Goal: Task Accomplishment & Management: Check status

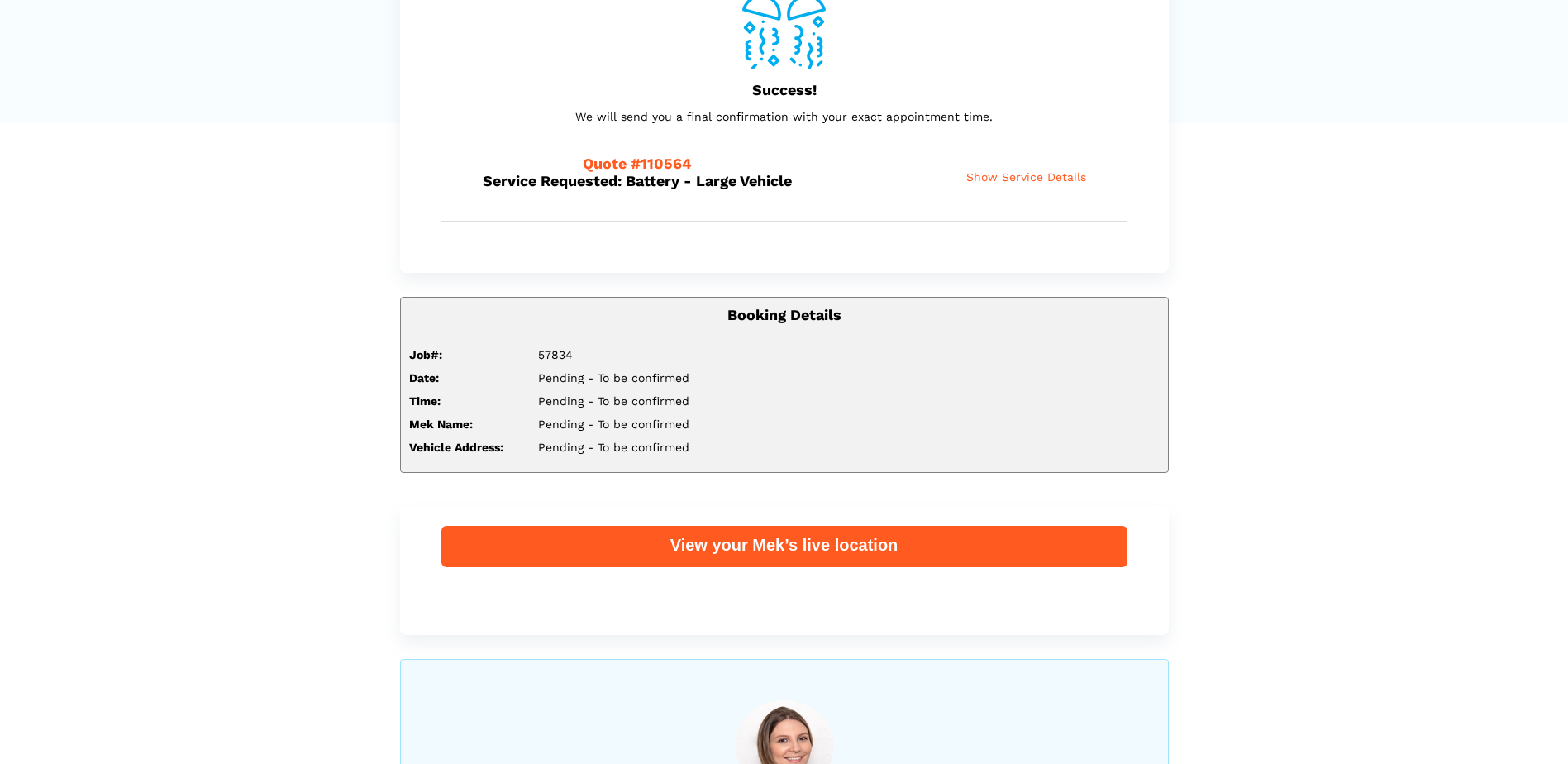
scroll to position [322, 0]
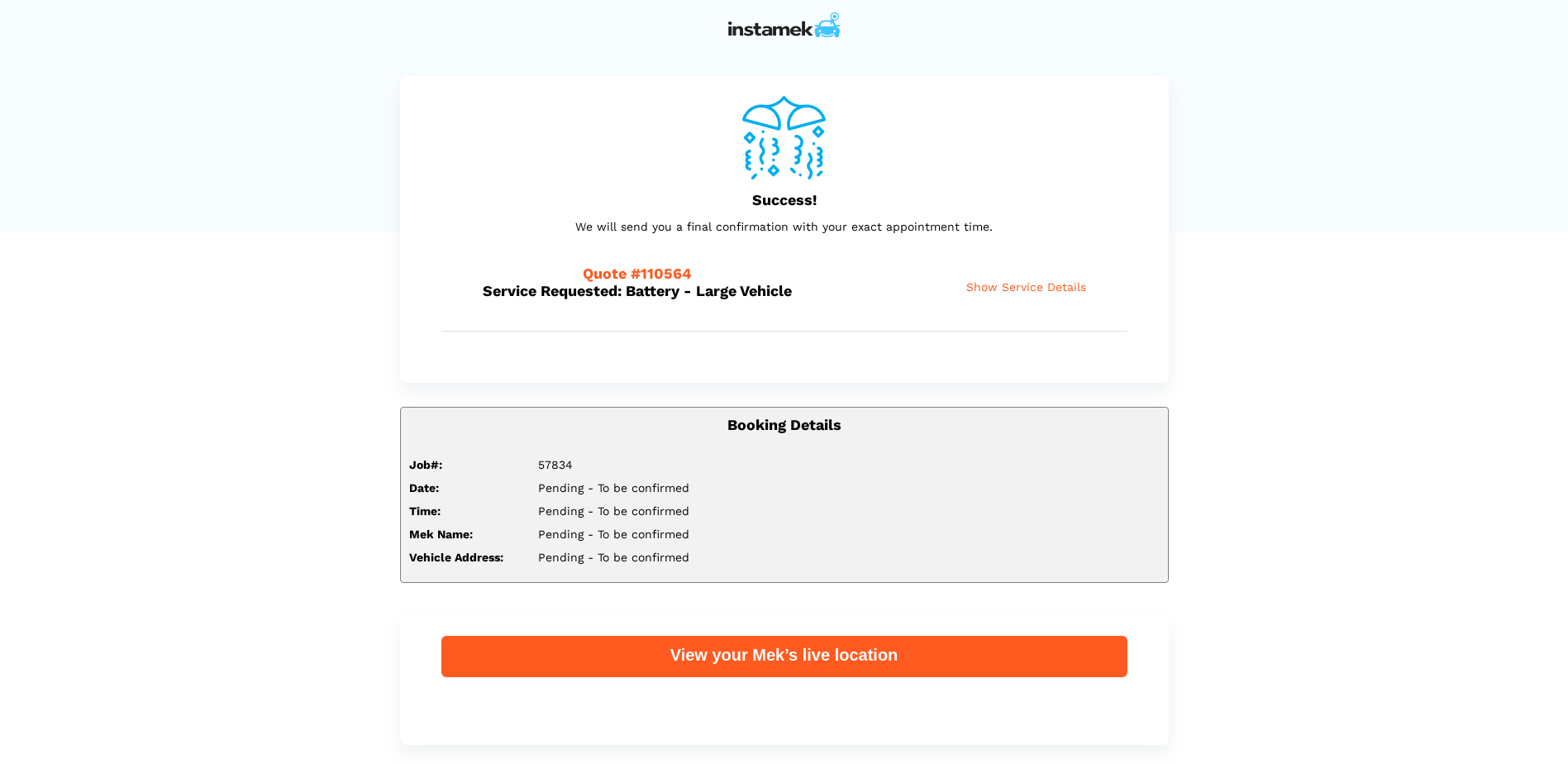
click at [1064, 283] on span "Show Service Details" at bounding box center [1026, 287] width 120 height 14
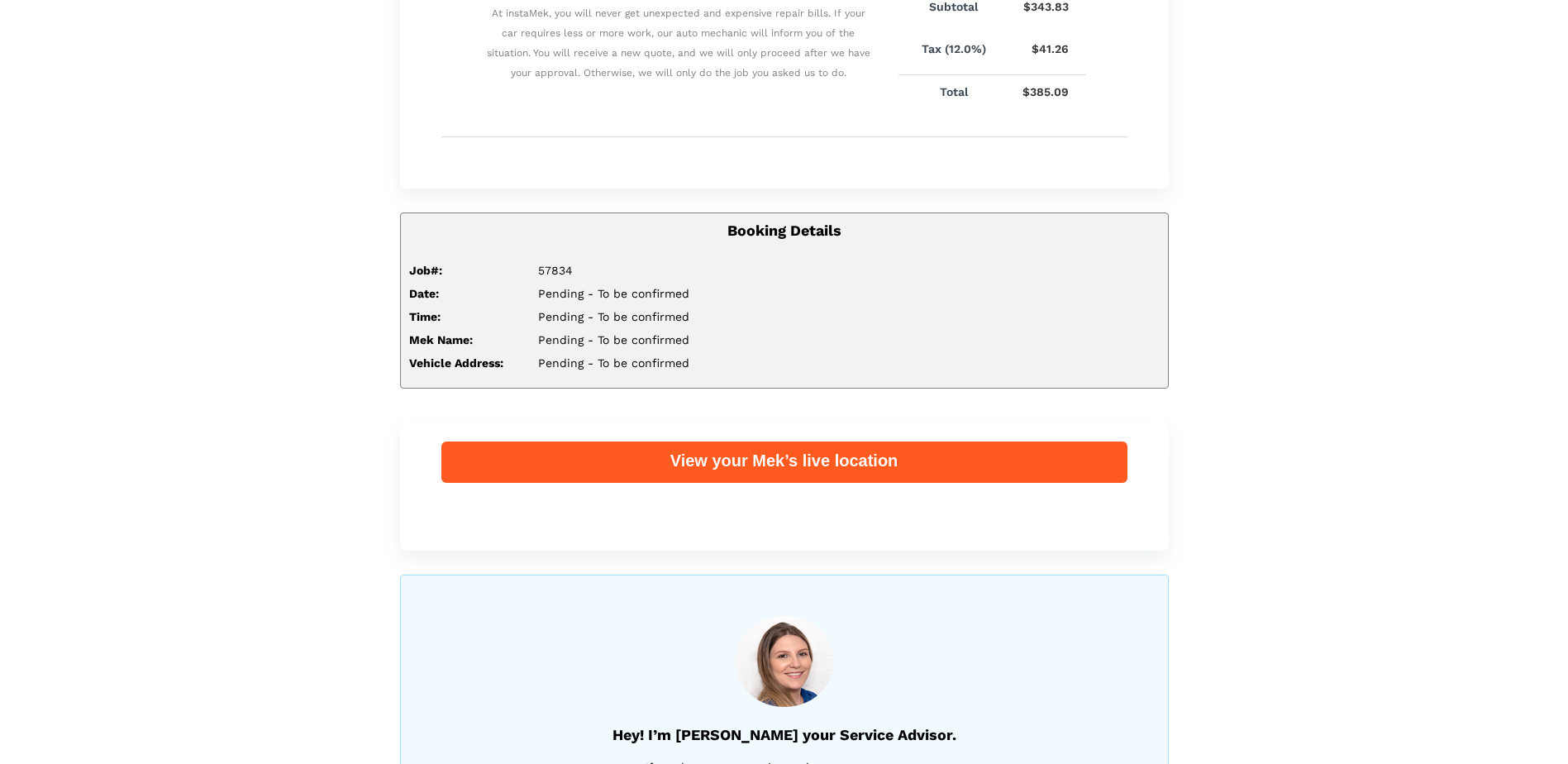
scroll to position [744, 0]
